Goal: Information Seeking & Learning: Check status

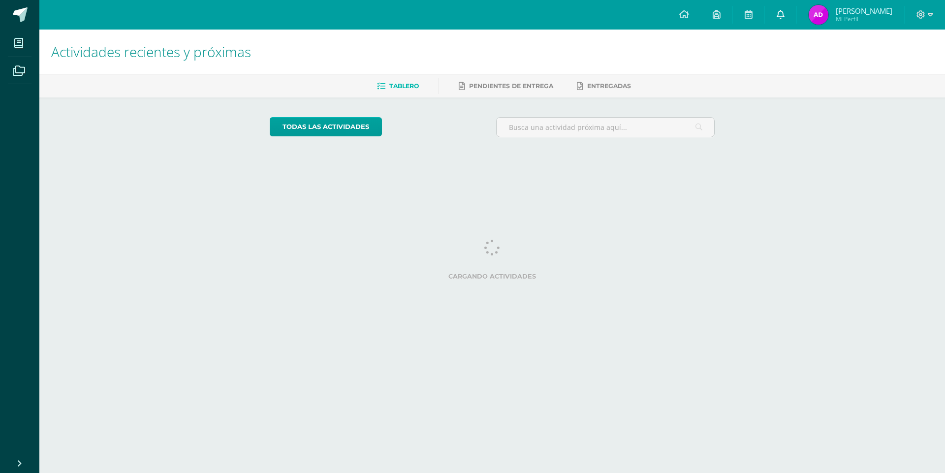
click at [790, 14] on link at bounding box center [781, 15] width 32 height 30
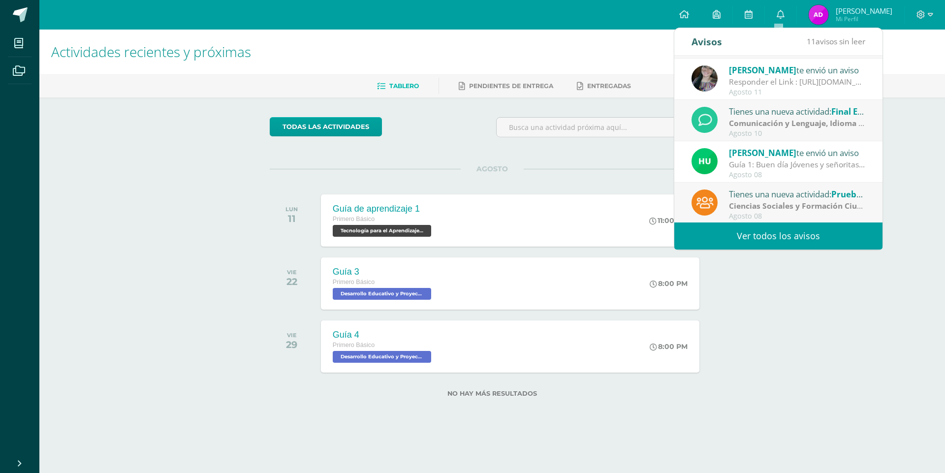
scroll to position [65, 0]
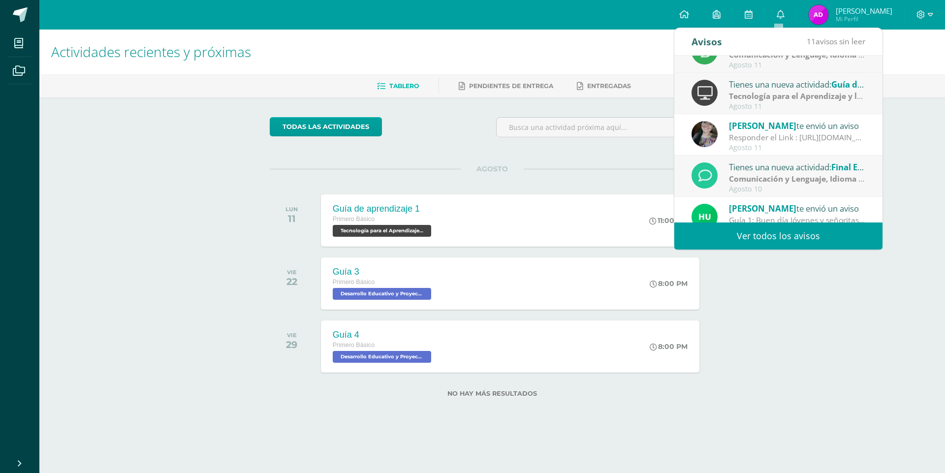
click at [789, 100] on strong "Tecnología para el Aprendizaje y la Comunicación (Informática)" at bounding box center [849, 96] width 240 height 11
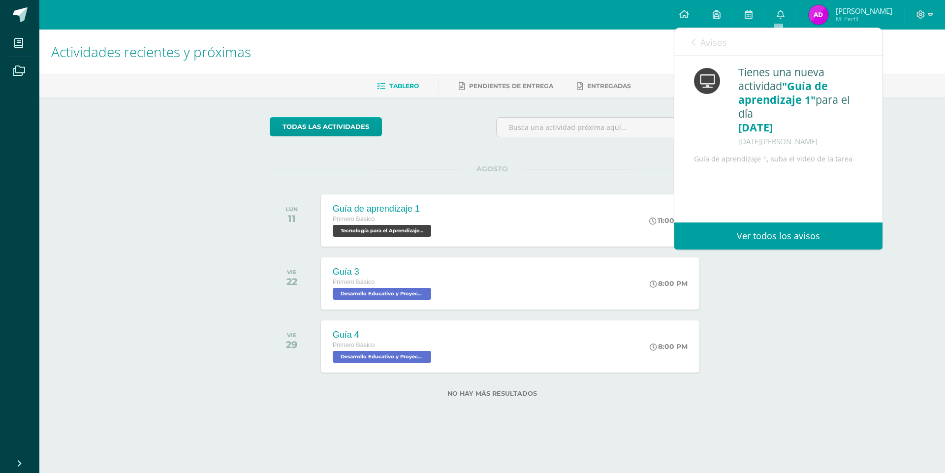
click at [720, 50] on link "Avisos" at bounding box center [709, 42] width 35 height 28
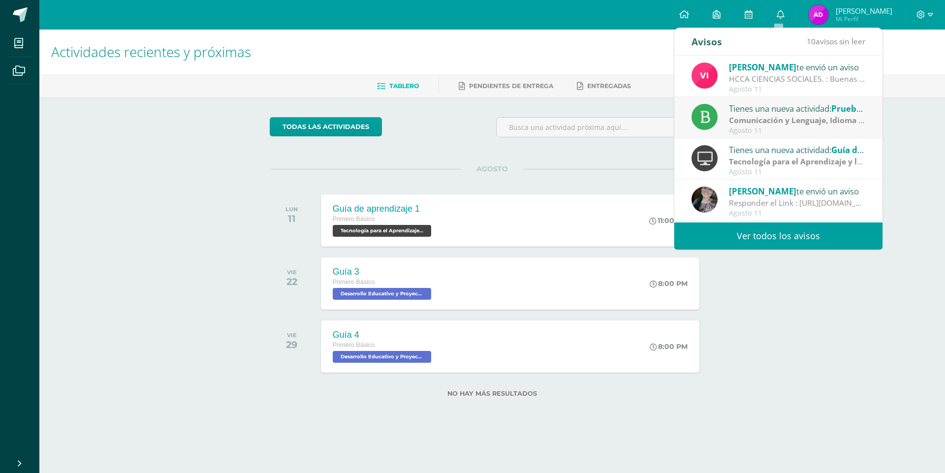
scroll to position [49, 0]
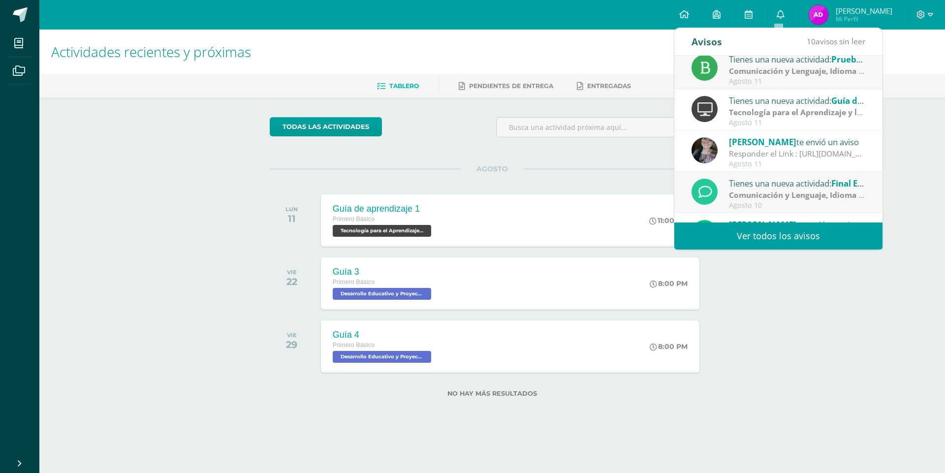
click at [787, 116] on strong "Tecnología para el Aprendizaje y la Comunicación (Informática)" at bounding box center [849, 112] width 240 height 11
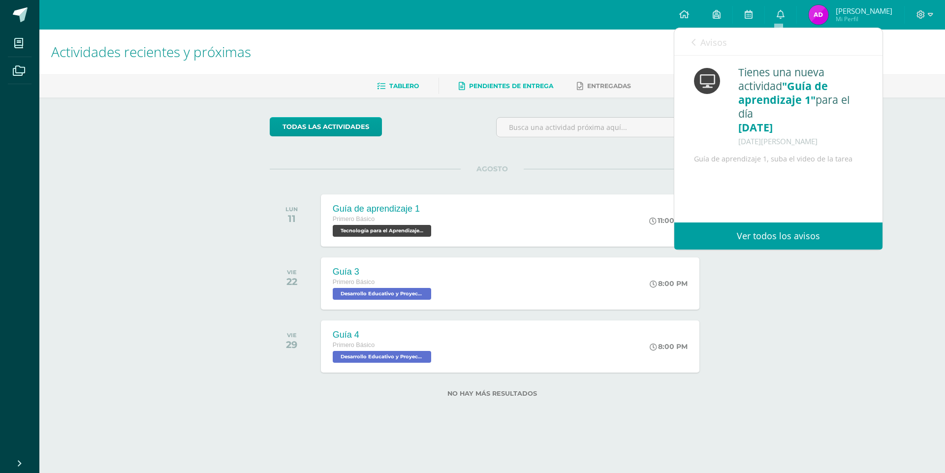
click at [498, 87] on span "Pendientes de entrega" at bounding box center [511, 85] width 84 height 7
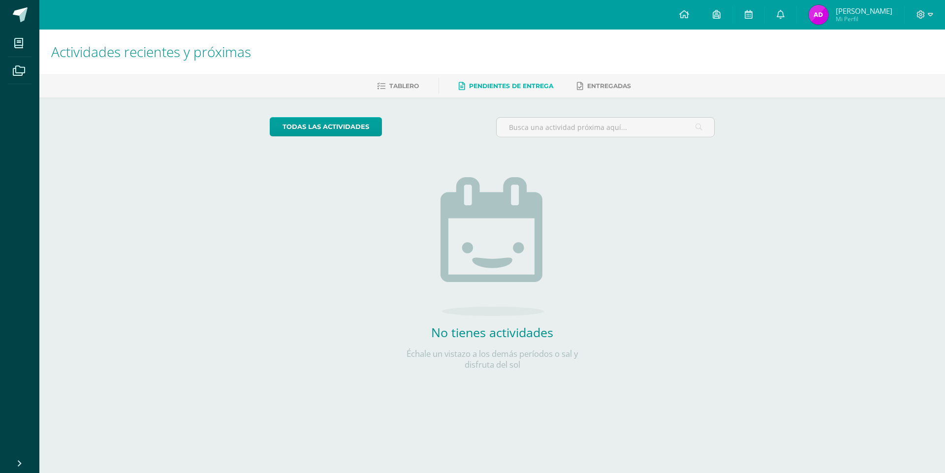
click at [420, 81] on ul "Tablero Pendientes de entrega Entregadas" at bounding box center [504, 86] width 906 height 16
click at [412, 86] on span "Tablero" at bounding box center [404, 85] width 30 height 7
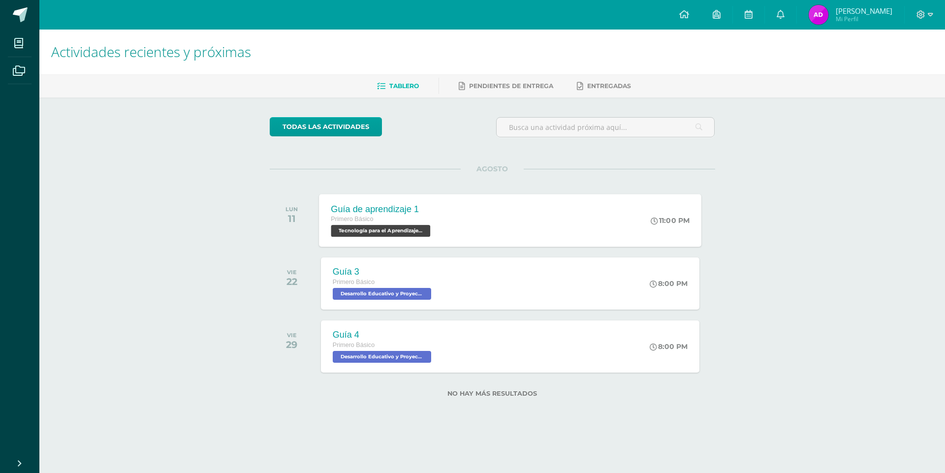
click at [642, 219] on div "Guía de aprendizaje 1 Primero Básico Tecnología para el Aprendizaje y la Comuni…" at bounding box center [510, 220] width 383 height 53
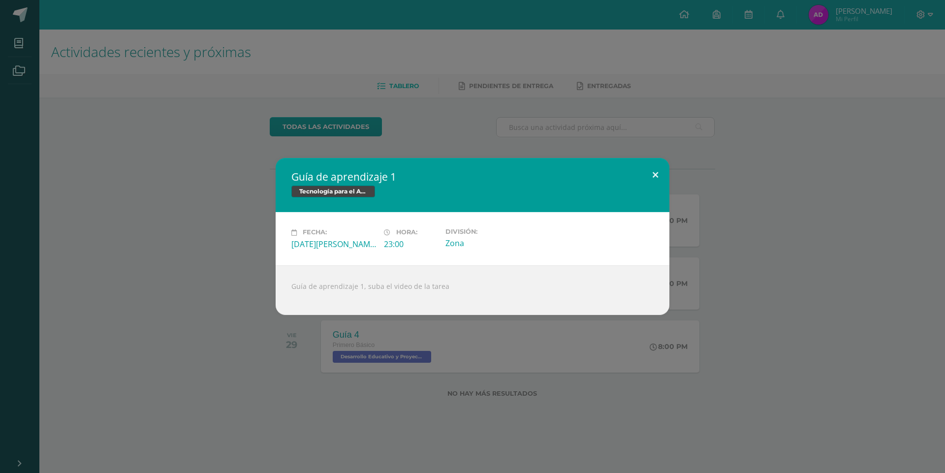
click at [663, 183] on button at bounding box center [656, 174] width 28 height 33
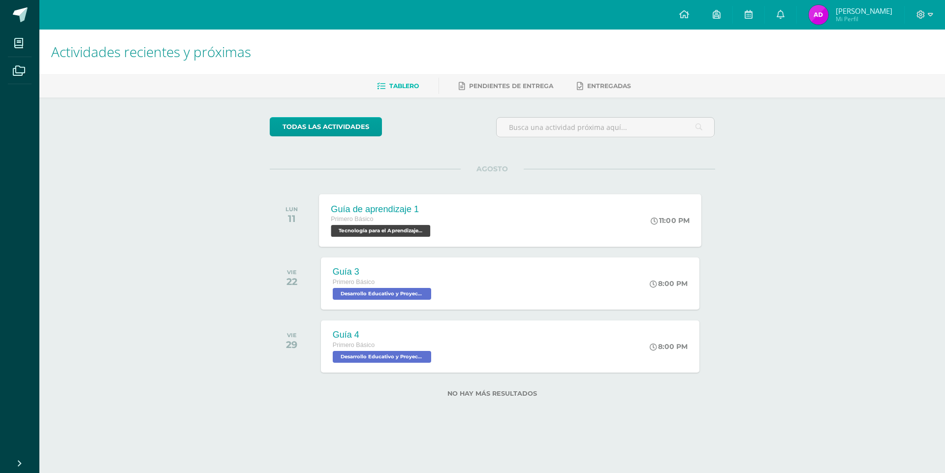
click at [667, 224] on div "11:00 PM" at bounding box center [670, 220] width 39 height 9
click at [547, 91] on link "Pendientes de entrega" at bounding box center [506, 86] width 95 height 16
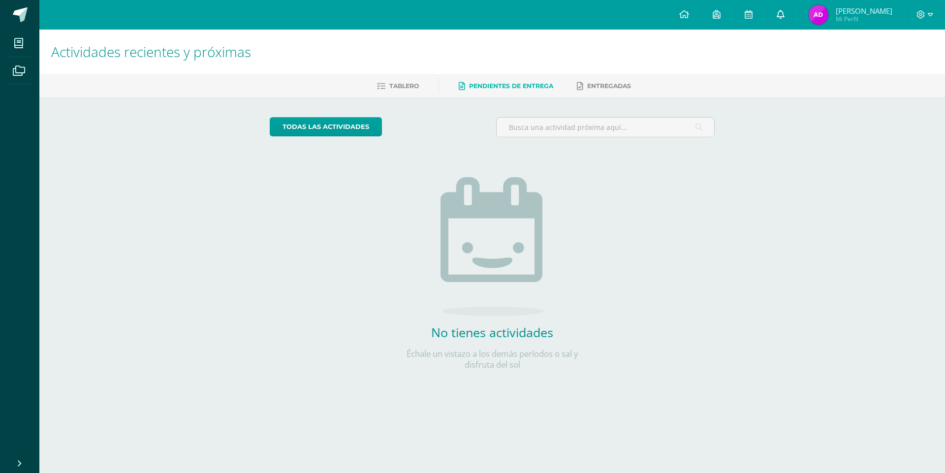
click at [783, 20] on link at bounding box center [781, 15] width 32 height 30
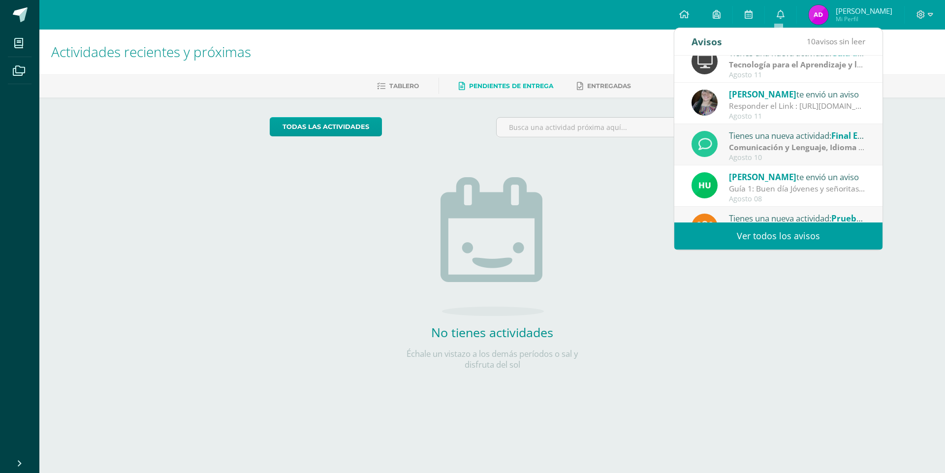
scroll to position [164, 0]
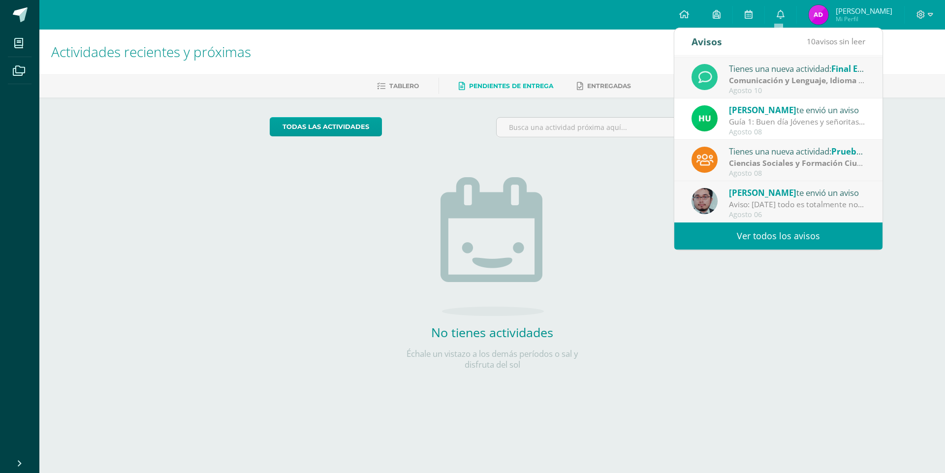
click at [813, 231] on link "Ver todos los avisos" at bounding box center [779, 236] width 208 height 27
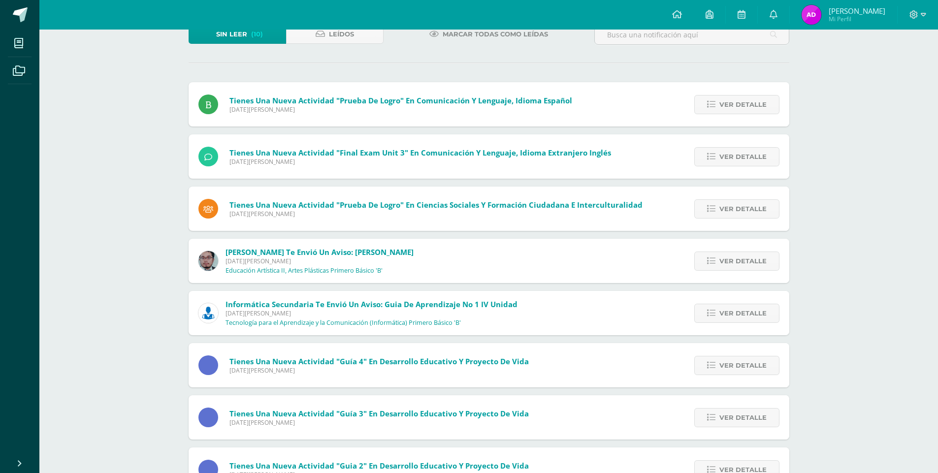
scroll to position [212, 0]
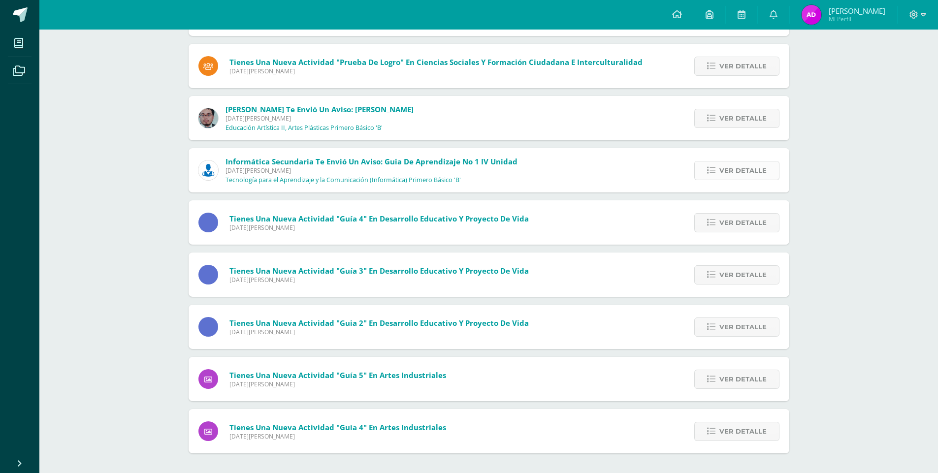
click at [720, 173] on link "Ver detalle" at bounding box center [736, 170] width 85 height 19
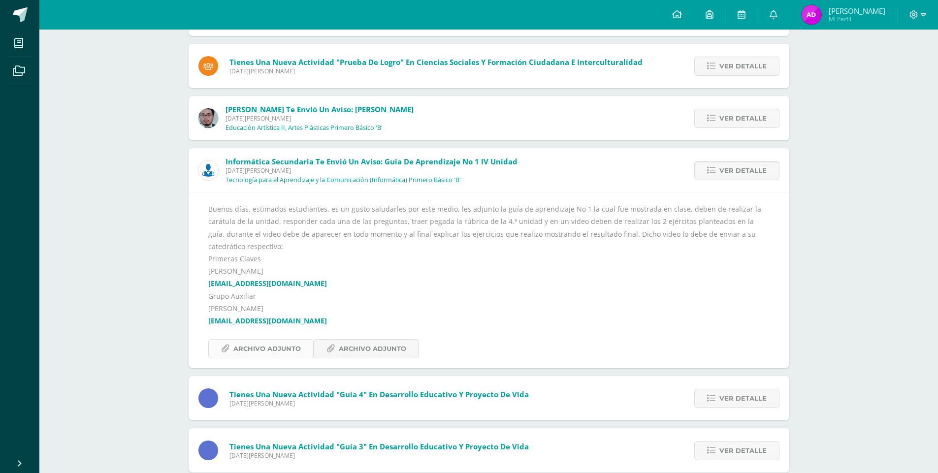
click at [292, 340] on span "Archivo Adjunto" at bounding box center [266, 349] width 67 height 18
click at [365, 340] on span "Archivo Adjunto" at bounding box center [372, 349] width 67 height 18
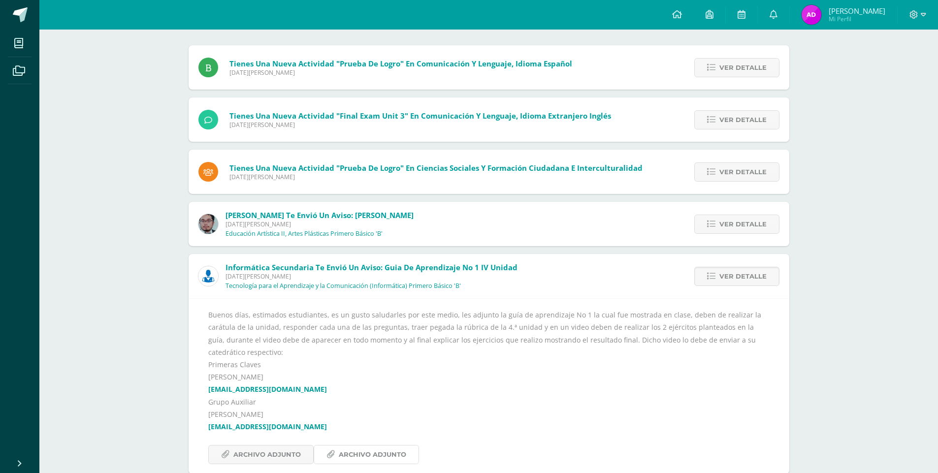
scroll to position [0, 0]
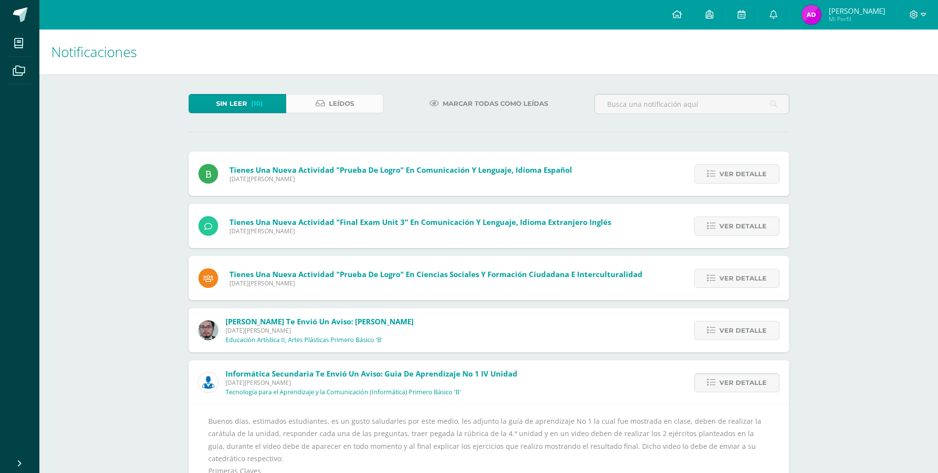
click at [351, 107] on span "Leídos" at bounding box center [341, 104] width 25 height 18
